Goal: Information Seeking & Learning: Learn about a topic

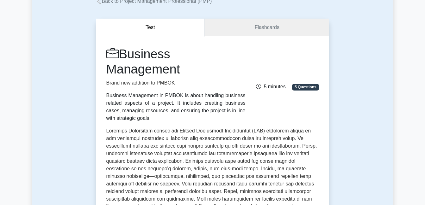
scroll to position [32, 0]
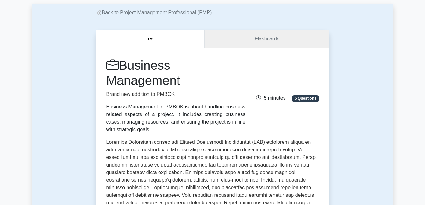
click at [260, 39] on link "Flashcards" at bounding box center [267, 39] width 124 height 18
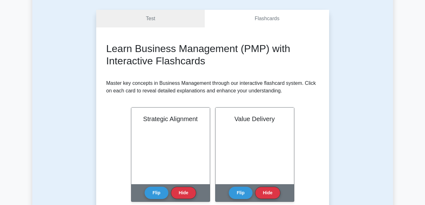
scroll to position [63, 0]
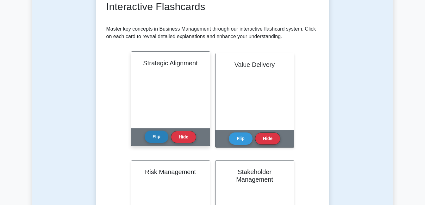
click at [157, 119] on div "Strategic Alignment Strategic Alignment is the process of aligning an organizat…" at bounding box center [170, 99] width 79 height 95
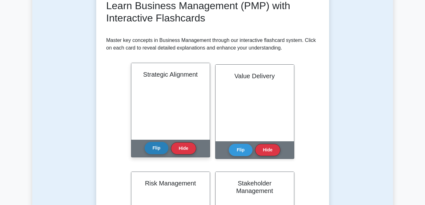
click at [157, 144] on button "Flip" at bounding box center [156, 148] width 24 height 12
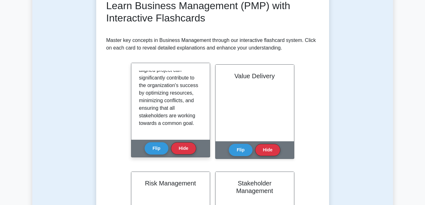
scroll to position [125, 0]
click at [153, 150] on button "Flip" at bounding box center [156, 148] width 24 height 12
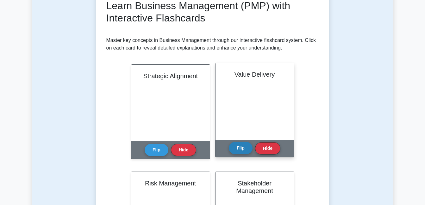
click at [236, 152] on button "Flip" at bounding box center [241, 148] width 24 height 12
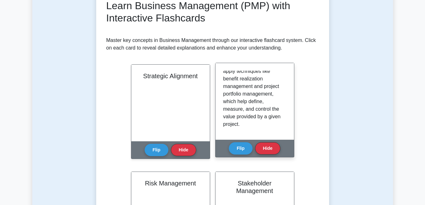
scroll to position [110, 0]
click at [238, 149] on button "Flip" at bounding box center [241, 148] width 24 height 12
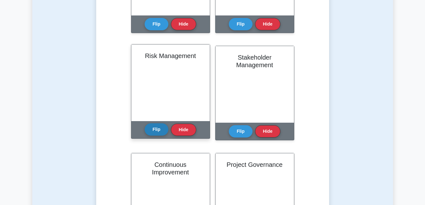
scroll to position [221, 0]
click at [161, 132] on button "Flip" at bounding box center [156, 129] width 24 height 12
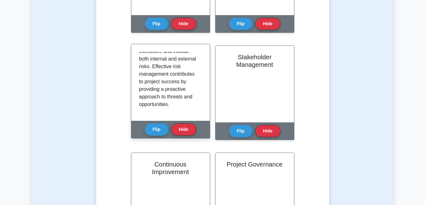
scroll to position [118, 0]
click at [159, 135] on button "Flip" at bounding box center [156, 129] width 24 height 12
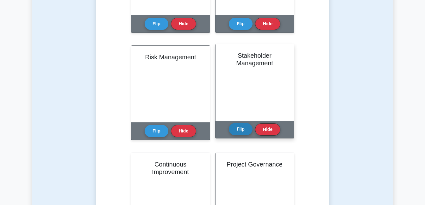
click at [246, 127] on button "Flip" at bounding box center [241, 129] width 24 height 12
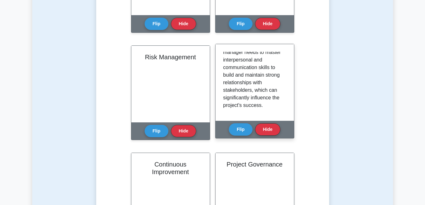
scroll to position [141, 0]
click at [236, 132] on button "Flip" at bounding box center [241, 129] width 24 height 12
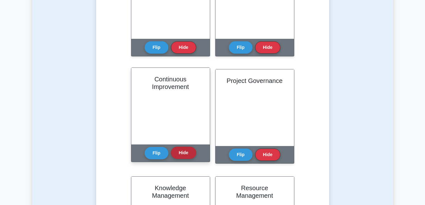
scroll to position [316, 0]
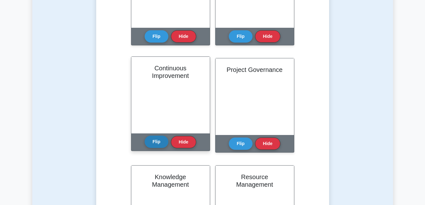
click at [163, 144] on button "Flip" at bounding box center [156, 142] width 24 height 12
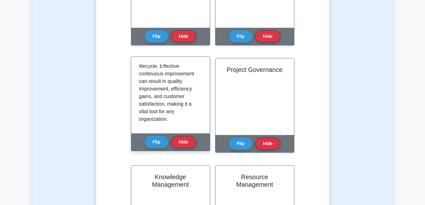
scroll to position [156, 0]
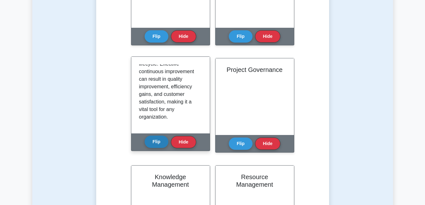
click at [156, 144] on button "Flip" at bounding box center [156, 142] width 24 height 12
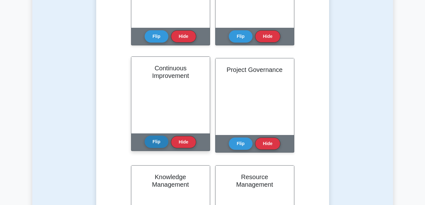
click at [156, 144] on button "Flip" at bounding box center [156, 142] width 24 height 12
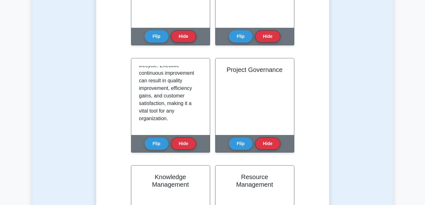
drag, startPoint x: 203, startPoint y: 118, endPoint x: 212, endPoint y: 85, distance: 34.6
click at [212, 85] on div "Learn Business Management (PMP) with Interactive Flashcards Master key concepts…" at bounding box center [212, 76] width 212 height 597
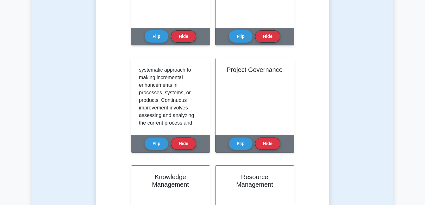
scroll to position [0, 0]
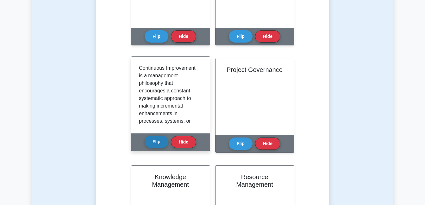
click at [161, 142] on button "Flip" at bounding box center [156, 142] width 24 height 12
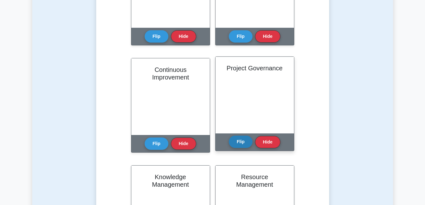
click at [236, 141] on button "Flip" at bounding box center [241, 142] width 24 height 12
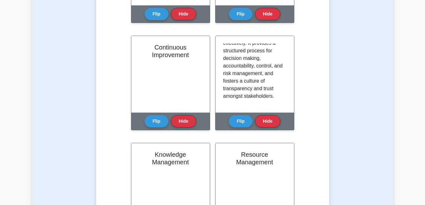
scroll to position [348, 0]
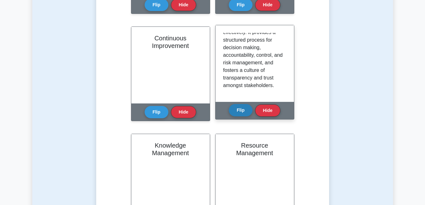
click at [240, 112] on button "Flip" at bounding box center [241, 110] width 24 height 12
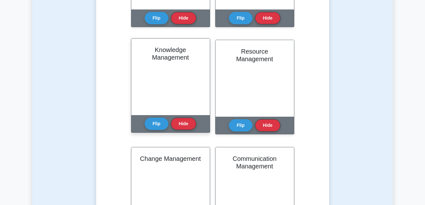
scroll to position [443, 0]
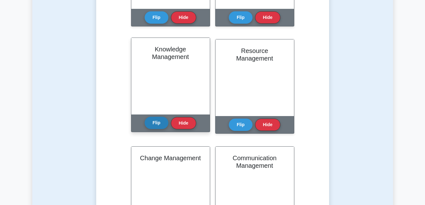
click at [158, 125] on button "Flip" at bounding box center [156, 123] width 24 height 12
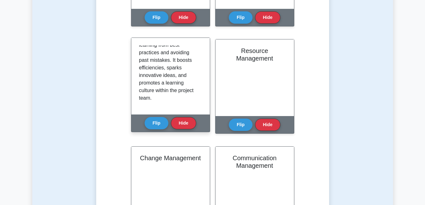
scroll to position [146, 0]
click at [154, 124] on button "Flip" at bounding box center [156, 123] width 24 height 12
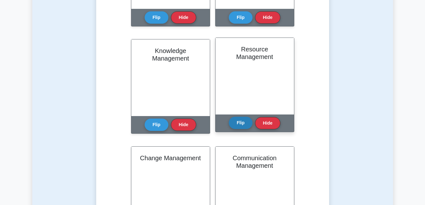
click at [239, 125] on button "Flip" at bounding box center [241, 123] width 24 height 12
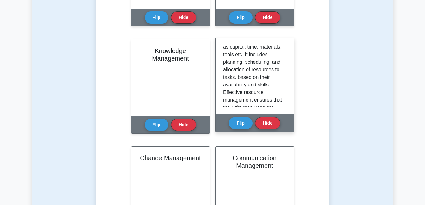
scroll to position [66, 0]
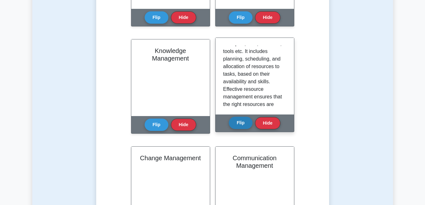
click at [243, 122] on button "Flip" at bounding box center [241, 123] width 24 height 12
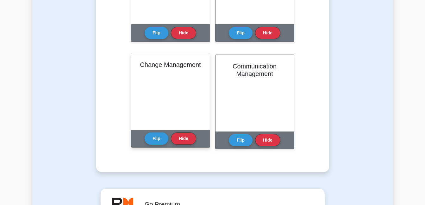
scroll to position [537, 0]
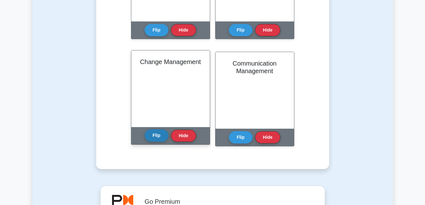
click at [155, 135] on button "Flip" at bounding box center [156, 136] width 24 height 12
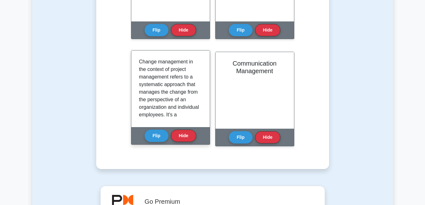
drag, startPoint x: 202, startPoint y: 66, endPoint x: 201, endPoint y: 71, distance: 4.8
click at [201, 71] on div "Change management in the context of project management refers to a systematic a…" at bounding box center [170, 89] width 78 height 77
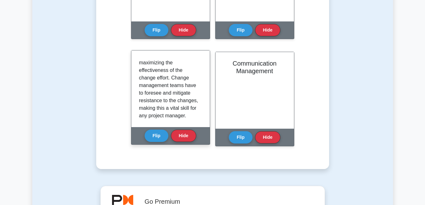
scroll to position [171, 0]
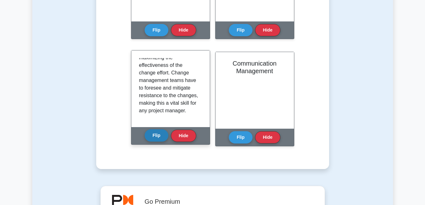
click at [150, 137] on button "Flip" at bounding box center [156, 136] width 24 height 12
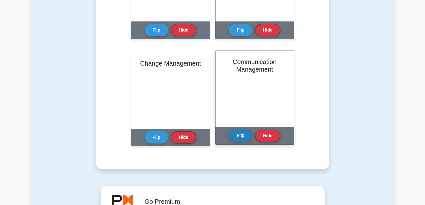
click at [242, 137] on button "Flip" at bounding box center [241, 136] width 24 height 12
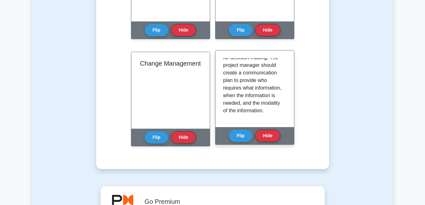
scroll to position [148, 0]
click at [237, 137] on button "Flip" at bounding box center [241, 136] width 24 height 12
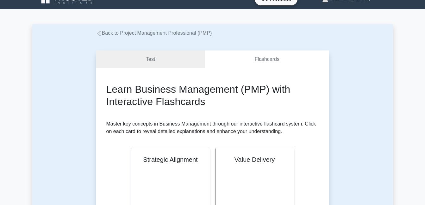
scroll to position [0, 0]
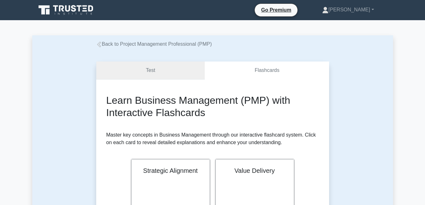
click at [165, 71] on link "Test" at bounding box center [150, 71] width 109 height 18
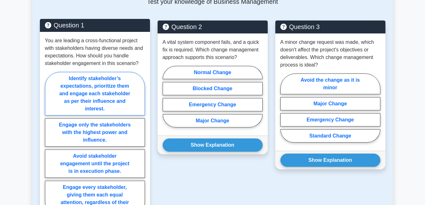
scroll to position [506, 0]
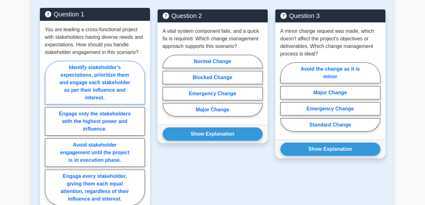
click at [125, 91] on label "Identify stakeholder’s expectations, prioritize them and engage each stakeholde…" at bounding box center [95, 83] width 100 height 44
click at [49, 133] on input "Identify stakeholder’s expectations, prioritize them and engage each stakeholde…" at bounding box center [47, 135] width 4 height 4
radio input "true"
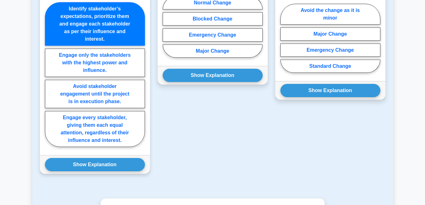
scroll to position [569, 0]
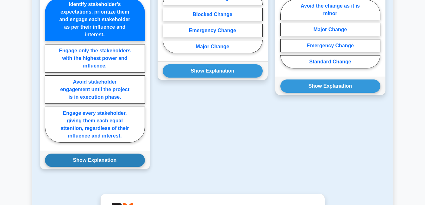
click at [67, 154] on button "Show Explanation" at bounding box center [95, 160] width 100 height 13
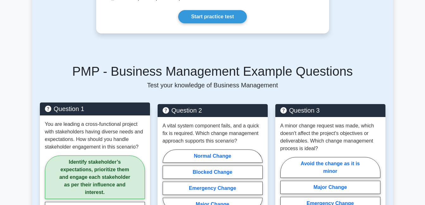
scroll to position [443, 0]
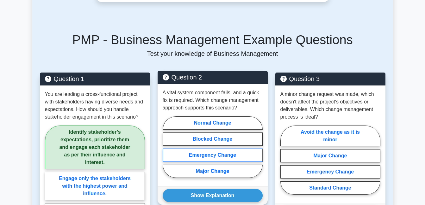
click at [201, 150] on label "Emergency Change" at bounding box center [212, 155] width 100 height 13
click at [167, 150] on input "Emergency Change" at bounding box center [164, 149] width 4 height 4
radio input "true"
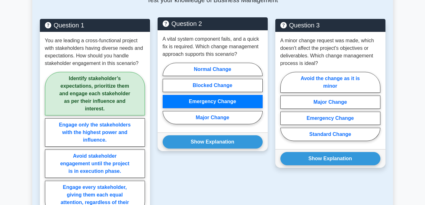
scroll to position [506, 0]
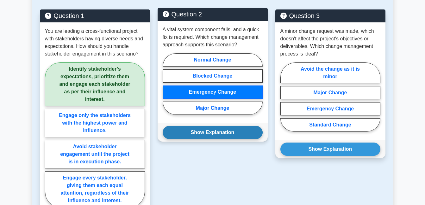
click at [211, 126] on button "Show Explanation" at bounding box center [212, 132] width 100 height 13
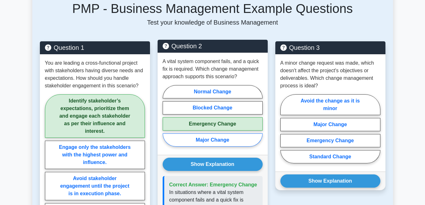
scroll to position [474, 0]
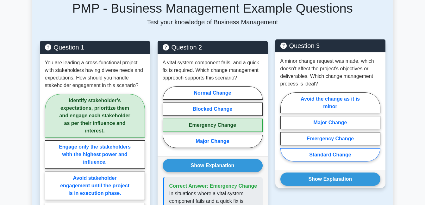
click at [339, 149] on label "Standard Change" at bounding box center [330, 155] width 100 height 13
click at [284, 131] on input "Standard Change" at bounding box center [282, 129] width 4 height 4
radio input "true"
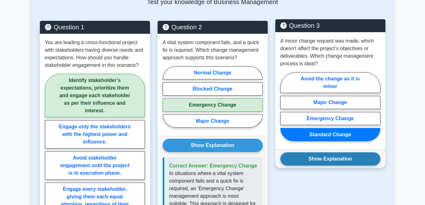
scroll to position [506, 0]
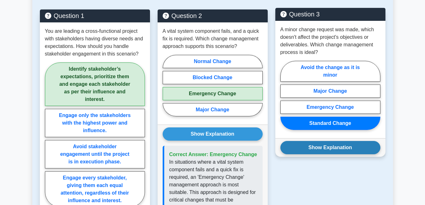
click at [329, 141] on button "Show Explanation" at bounding box center [330, 147] width 100 height 13
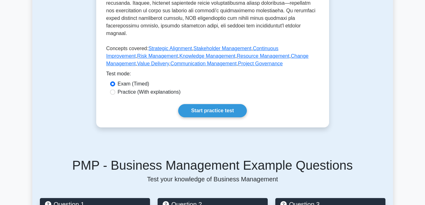
scroll to position [348, 0]
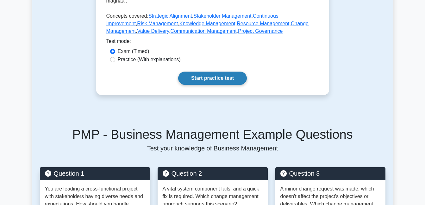
click at [219, 75] on link "Start practice test" at bounding box center [212, 78] width 69 height 13
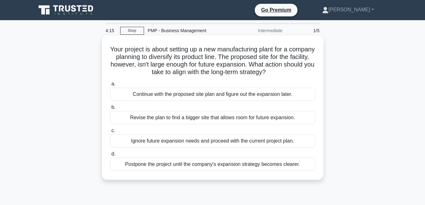
click at [177, 121] on div "Revise the plan to find a bigger site that allows room for future expansion." at bounding box center [212, 117] width 205 height 13
click at [110, 110] on input "b. Revise the plan to find a bigger site that allows room for future expansion." at bounding box center [110, 108] width 0 height 4
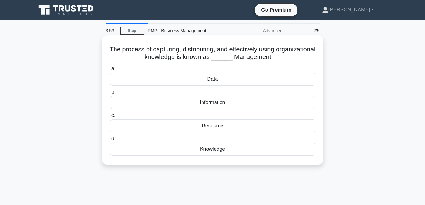
click at [209, 152] on div "Knowledge" at bounding box center [212, 149] width 205 height 13
click at [110, 141] on input "d. Knowledge" at bounding box center [110, 139] width 0 height 4
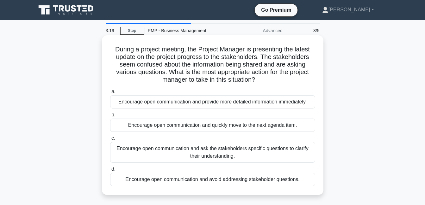
click at [138, 103] on div "Encourage open communication and provide more detailed information immediately." at bounding box center [212, 101] width 205 height 13
click at [110, 94] on input "a. Encourage open communication and provide more detailed information immediate…" at bounding box center [110, 92] width 0 height 4
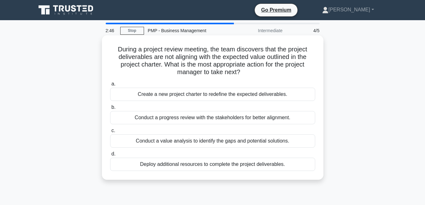
click at [155, 145] on div "Conduct a value analysis to identify the gaps and potential solutions." at bounding box center [212, 141] width 205 height 13
click at [110, 133] on input "c. Conduct a value analysis to identify the gaps and potential solutions." at bounding box center [110, 131] width 0 height 4
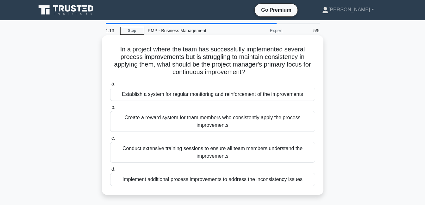
click at [184, 94] on div "Establish a system for regular monitoring and reinforcement of the improvements" at bounding box center [212, 94] width 205 height 13
click at [110, 86] on input "a. Establish a system for regular monitoring and reinforcement of the improveme…" at bounding box center [110, 84] width 0 height 4
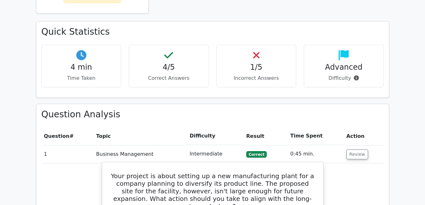
scroll to position [348, 0]
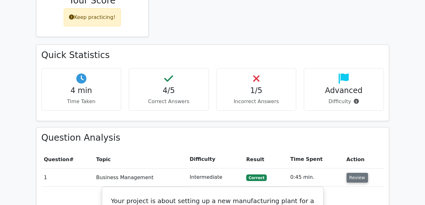
drag, startPoint x: 354, startPoint y: 148, endPoint x: 353, endPoint y: 145, distance: 3.3
click at [354, 173] on button "Review" at bounding box center [356, 178] width 21 height 10
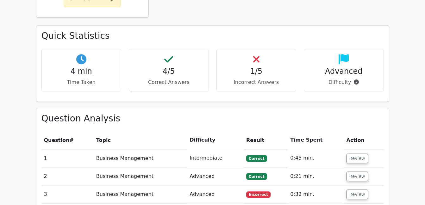
scroll to position [411, 0]
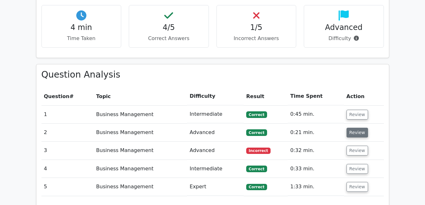
click at [355, 128] on button "Review" at bounding box center [356, 133] width 21 height 10
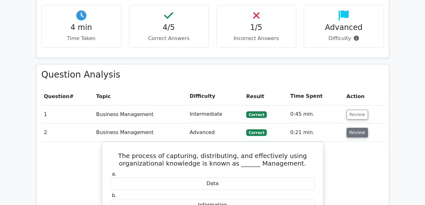
click at [346, 128] on button "Review" at bounding box center [356, 133] width 21 height 10
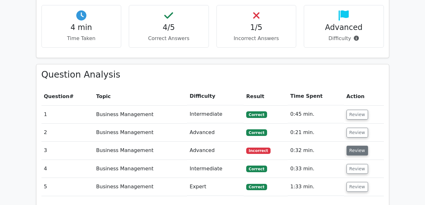
click at [355, 146] on button "Review" at bounding box center [356, 151] width 21 height 10
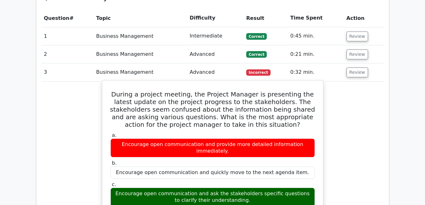
scroll to position [474, 0]
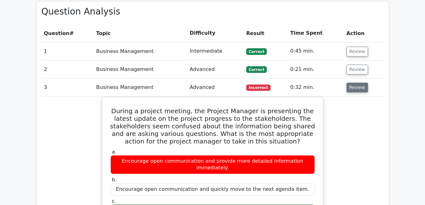
click at [356, 83] on button "Review" at bounding box center [356, 88] width 21 height 10
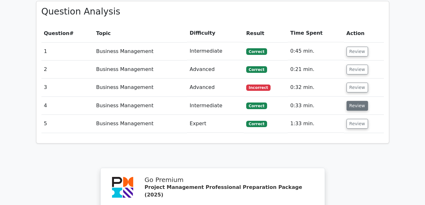
click at [356, 101] on button "Review" at bounding box center [356, 106] width 21 height 10
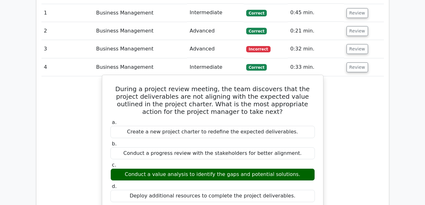
scroll to position [506, 0]
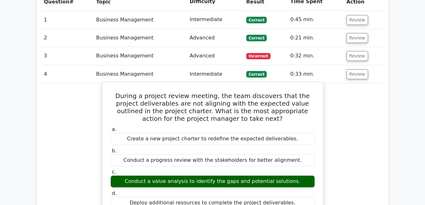
click at [260, 92] on h5 "During a project review meeting, the team discovers that the project deliverabl…" at bounding box center [212, 107] width 205 height 30
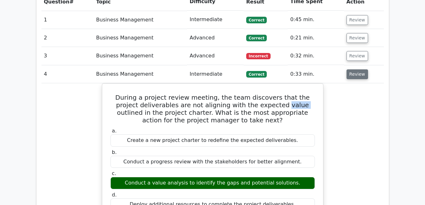
click at [353, 70] on button "Review" at bounding box center [356, 75] width 21 height 10
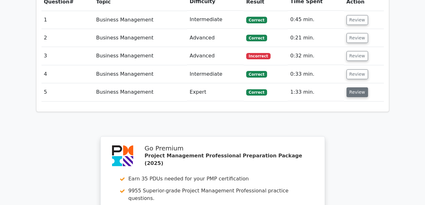
click at [355, 88] on button "Review" at bounding box center [356, 93] width 21 height 10
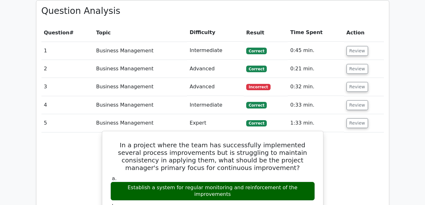
scroll to position [474, 0]
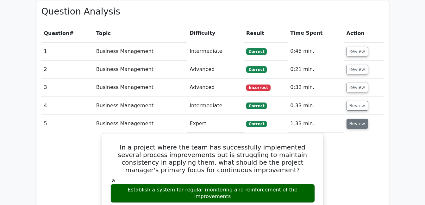
click at [359, 119] on button "Review" at bounding box center [356, 124] width 21 height 10
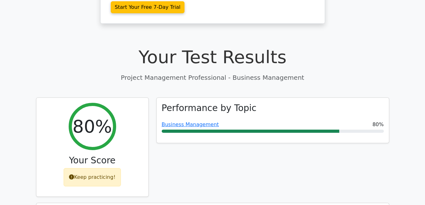
scroll to position [190, 0]
